Goal: Task Accomplishment & Management: Manage account settings

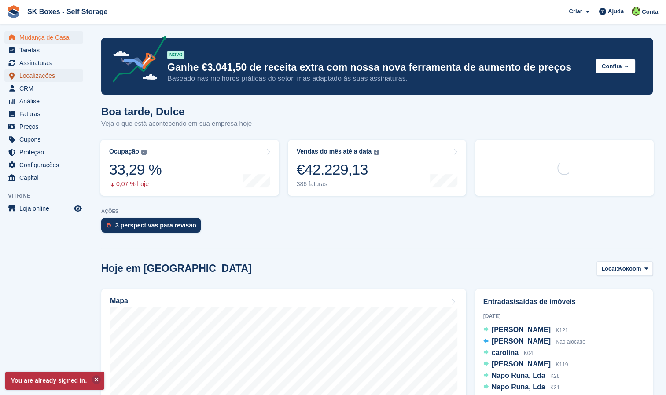
click at [40, 73] on span "Localizações" at bounding box center [45, 76] width 53 height 12
click at [34, 73] on span "Localizações" at bounding box center [45, 76] width 53 height 12
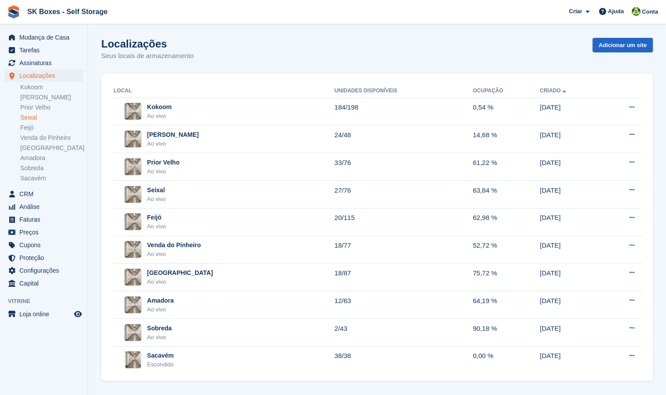
click at [33, 117] on link "Seixal" at bounding box center [51, 118] width 63 height 8
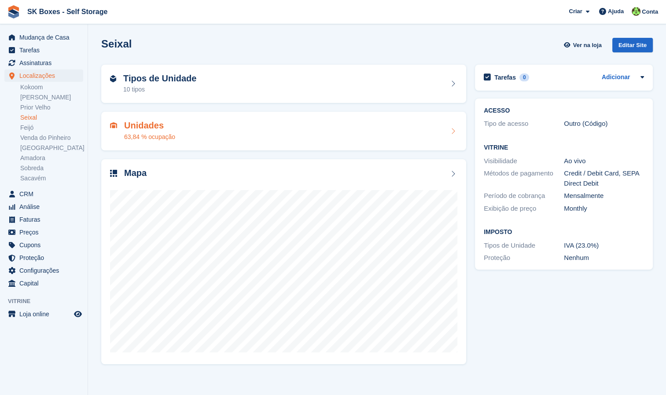
click at [445, 131] on div "Unidades 63,84 % ocupação" at bounding box center [283, 131] width 347 height 21
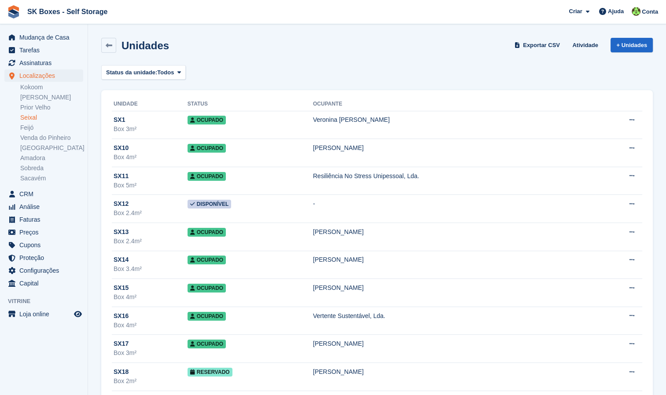
click at [28, 115] on link "Seixal" at bounding box center [51, 118] width 63 height 8
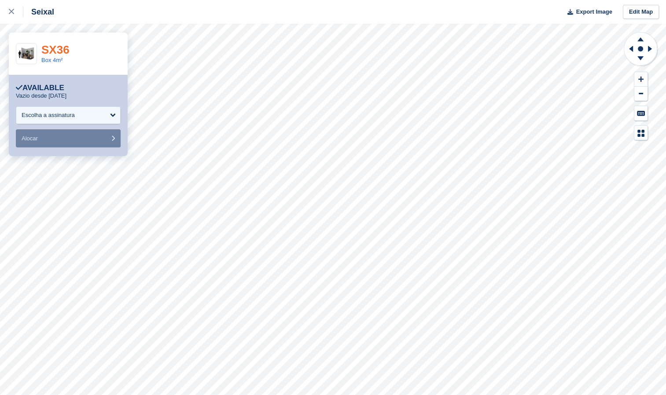
click at [53, 53] on link "SX36" at bounding box center [55, 49] width 28 height 13
click at [12, 15] on div at bounding box center [16, 12] width 15 height 11
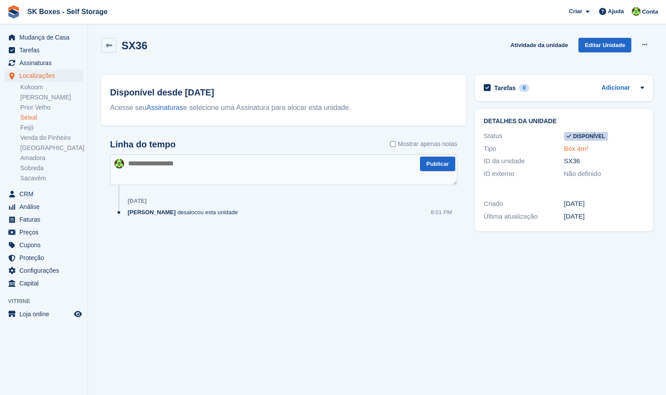
click at [569, 149] on link "Box 4m²" at bounding box center [576, 148] width 25 height 7
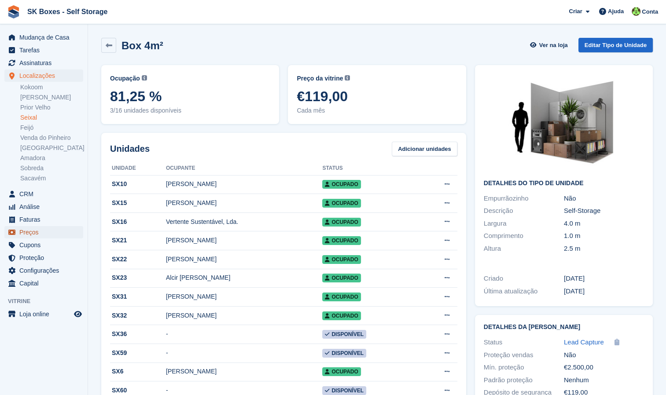
click at [40, 233] on span "Preços" at bounding box center [45, 232] width 53 height 12
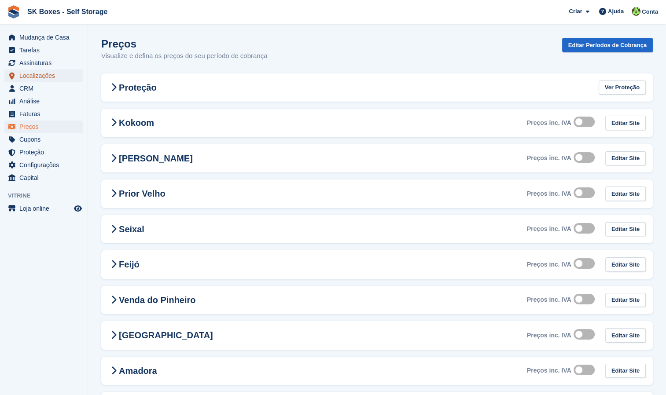
click at [37, 77] on span "Localizações" at bounding box center [45, 76] width 53 height 12
